Goal: Information Seeking & Learning: Learn about a topic

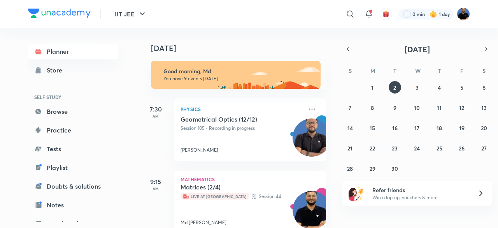
click at [462, 16] on img at bounding box center [463, 13] width 13 height 13
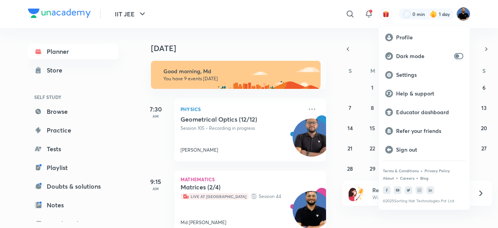
click at [410, 112] on p "Educator dashboard" at bounding box center [429, 112] width 67 height 7
